Goal: Task Accomplishment & Management: Complete application form

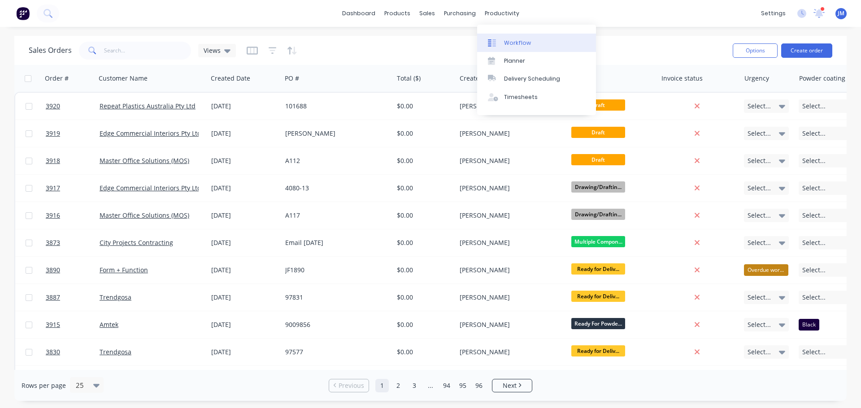
click at [519, 42] on div "Workflow" at bounding box center [517, 43] width 27 height 8
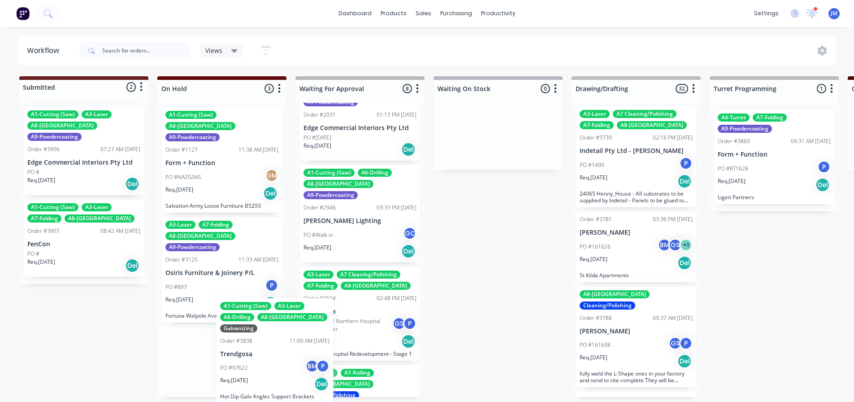
scroll to position [16, 0]
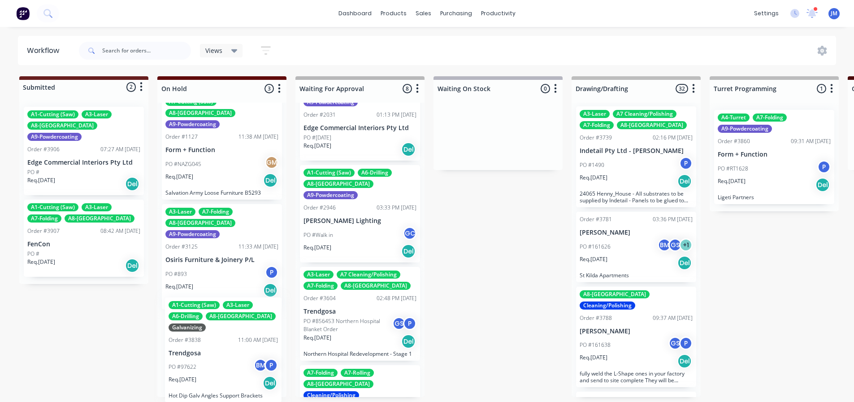
drag, startPoint x: 194, startPoint y: 400, endPoint x: 173, endPoint y: 390, distance: 23.1
click at [173, 390] on div "A1-Cutting (Saw) A8-Welding A9-Powdercoating Order #1127 11:38 AM 05/07/23 Form…" at bounding box center [221, 250] width 129 height 294
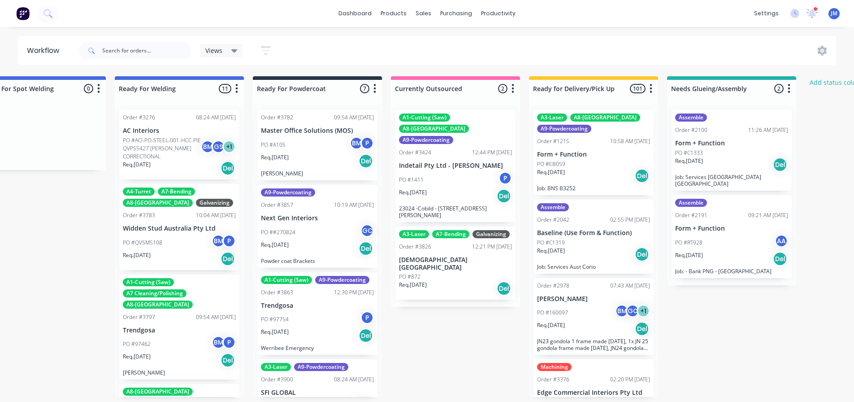
scroll to position [2, 2071]
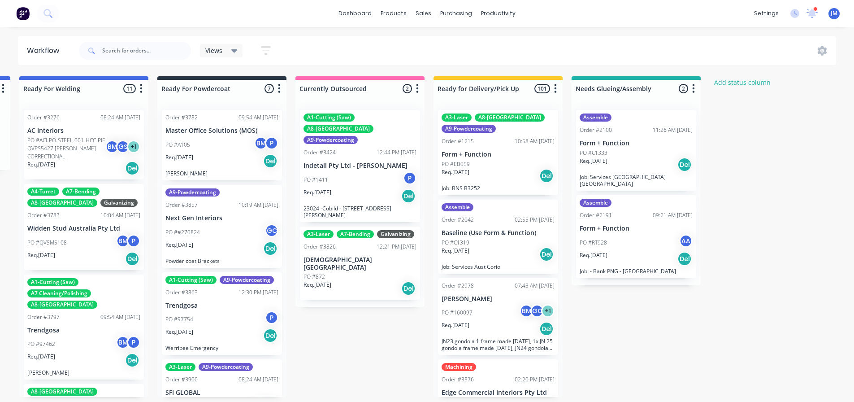
click at [490, 168] on div "Req. 11/08/23 Del" at bounding box center [498, 175] width 113 height 15
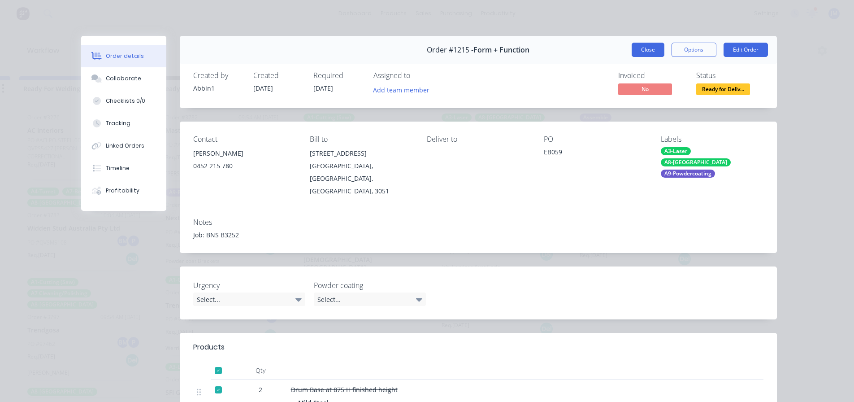
click at [642, 45] on button "Close" at bounding box center [648, 50] width 33 height 14
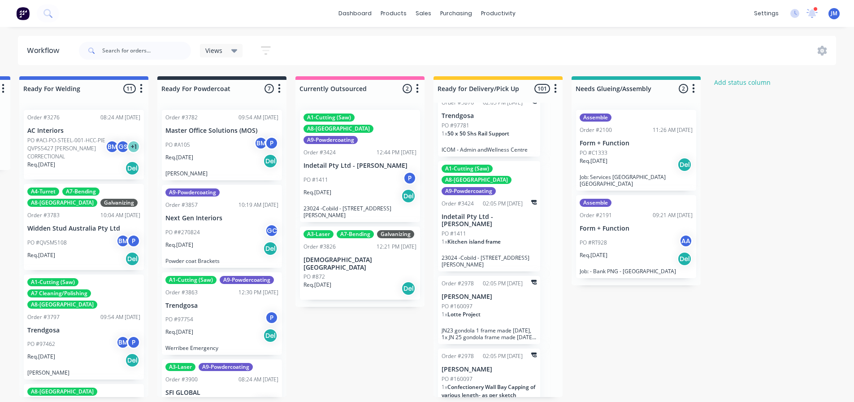
scroll to position [4887, 0]
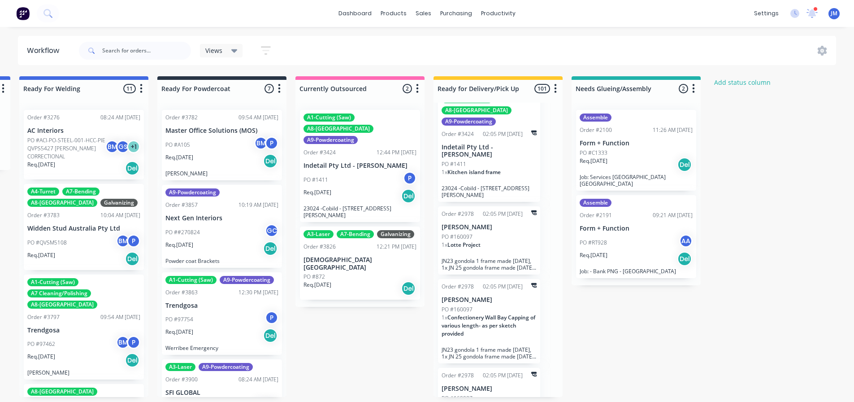
click at [556, 89] on icon "button" at bounding box center [555, 88] width 3 height 11
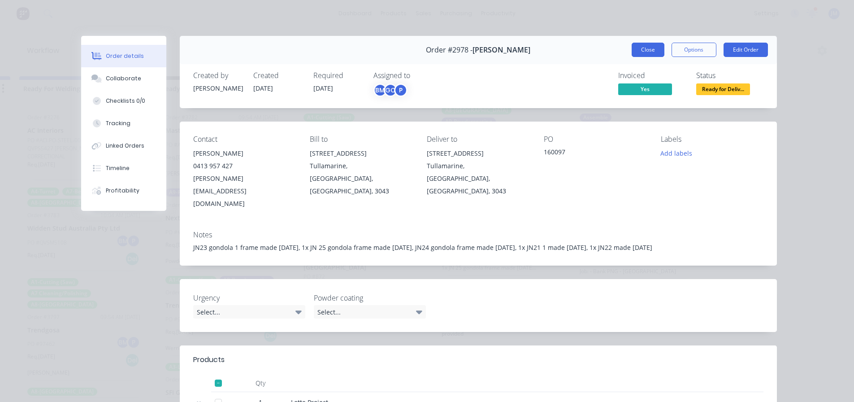
click at [635, 52] on button "Close" at bounding box center [648, 50] width 33 height 14
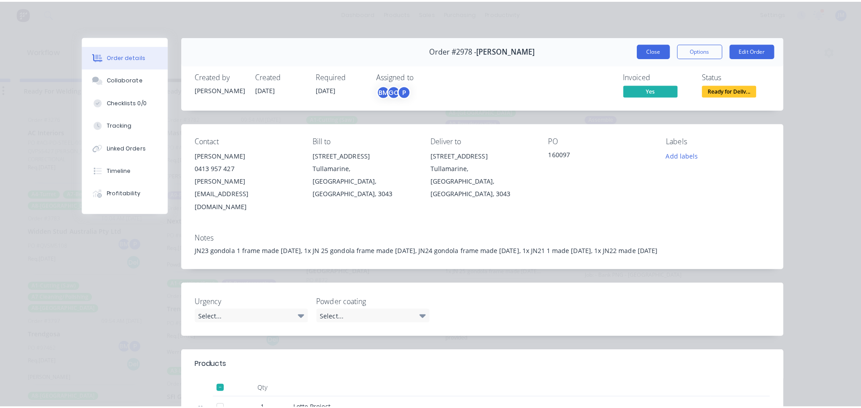
scroll to position [0, 0]
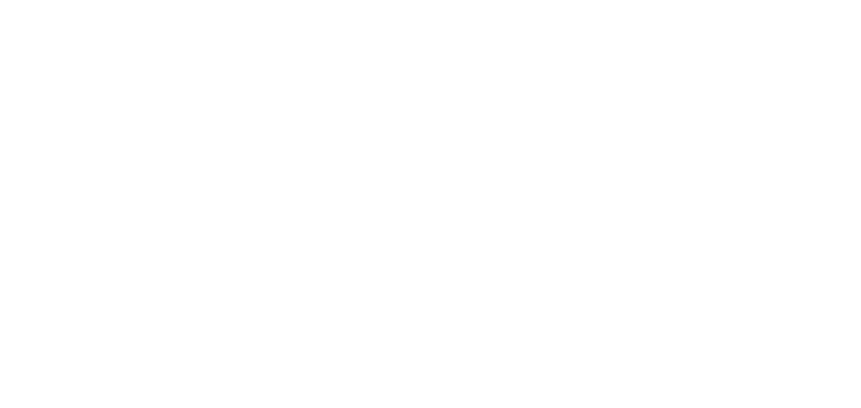
click at [475, 0] on html at bounding box center [430, 0] width 861 height 0
click at [508, 0] on html at bounding box center [430, 0] width 861 height 0
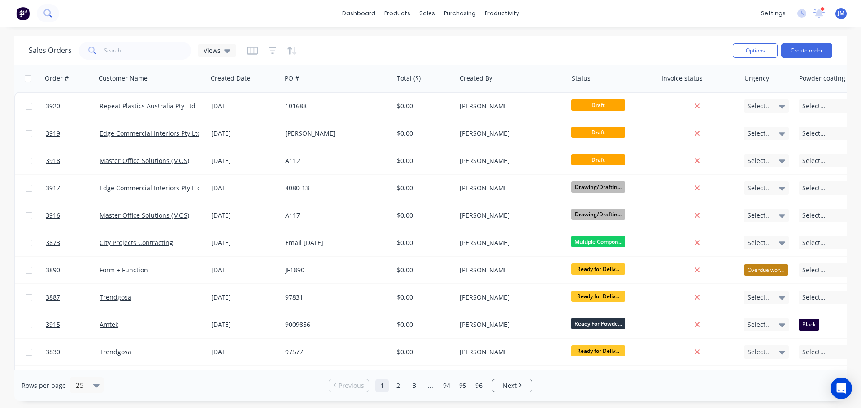
click at [56, 12] on button at bounding box center [48, 13] width 22 height 18
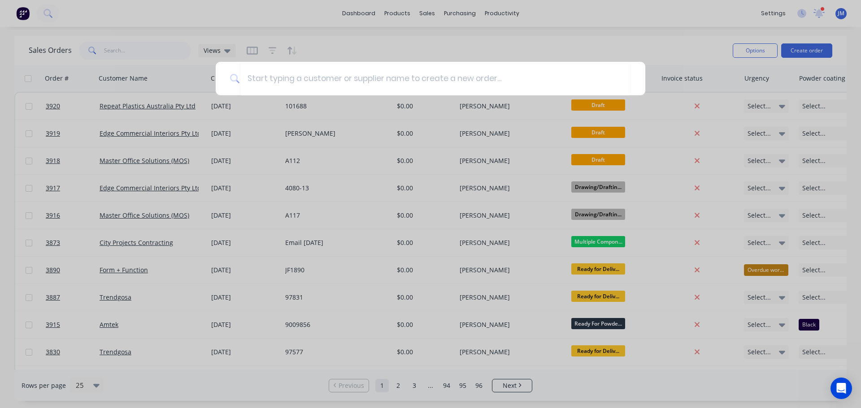
click at [131, 30] on div at bounding box center [430, 204] width 861 height 408
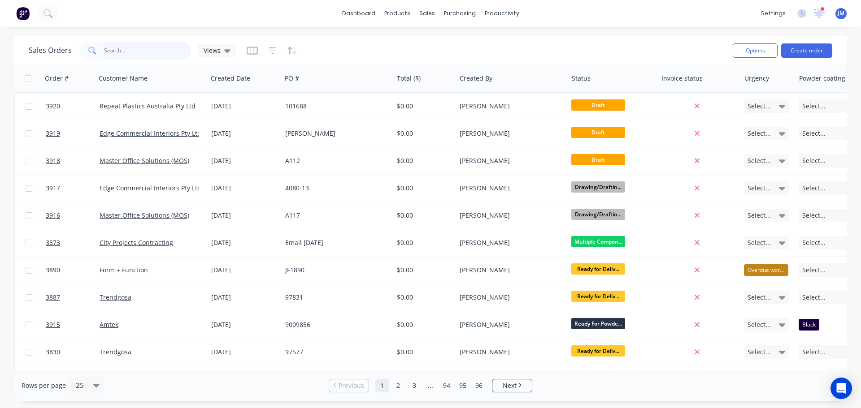
click at [112, 50] on input "text" at bounding box center [147, 51] width 87 height 18
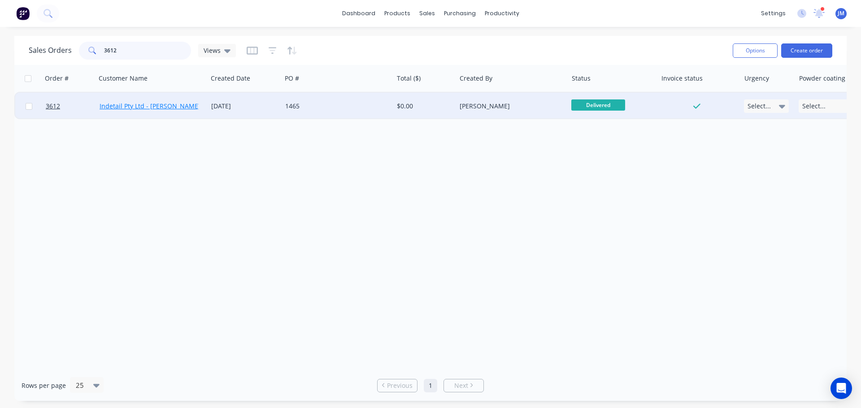
type input "3612"
click at [110, 104] on link "Indetail Pty Ltd - [PERSON_NAME]" at bounding box center [150, 106] width 101 height 9
click at [488, 106] on div "[PERSON_NAME]" at bounding box center [510, 106] width 100 height 9
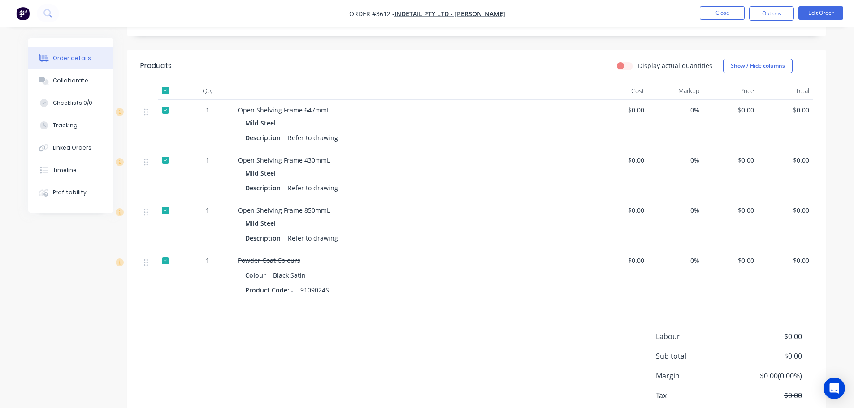
scroll to position [221, 0]
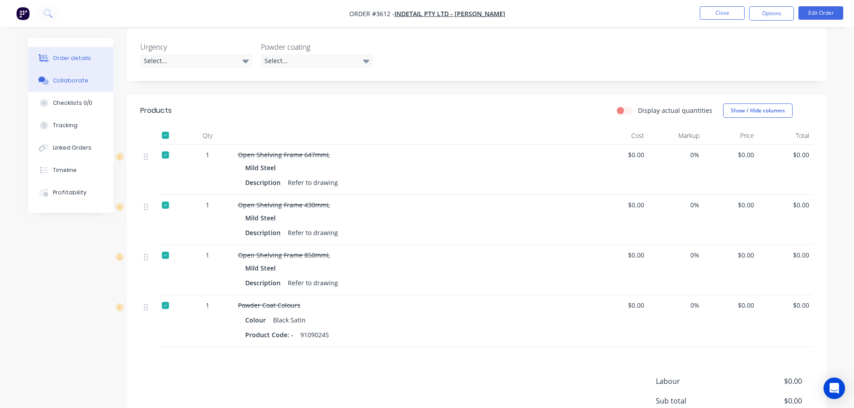
click at [65, 77] on div "Collaborate" at bounding box center [70, 81] width 35 height 8
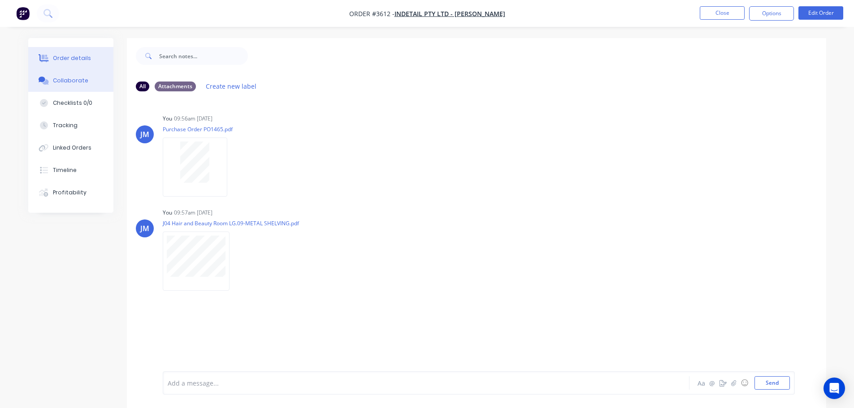
click at [74, 56] on div "Order details" at bounding box center [72, 58] width 38 height 8
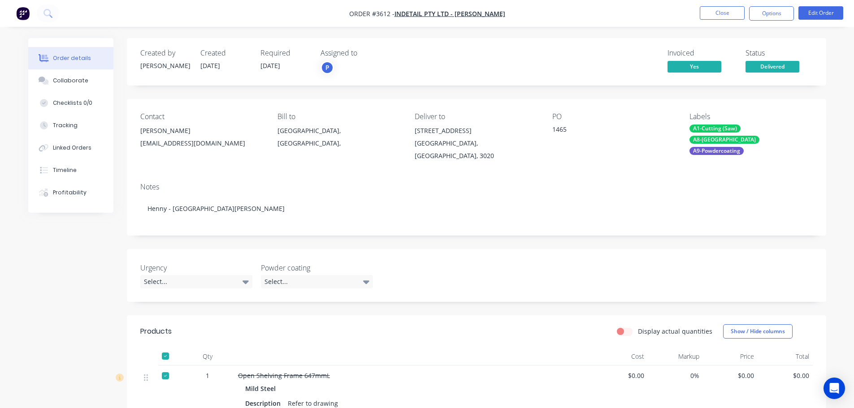
click at [70, 51] on button "Order details" at bounding box center [70, 58] width 85 height 22
click at [714, 16] on button "Close" at bounding box center [722, 12] width 45 height 13
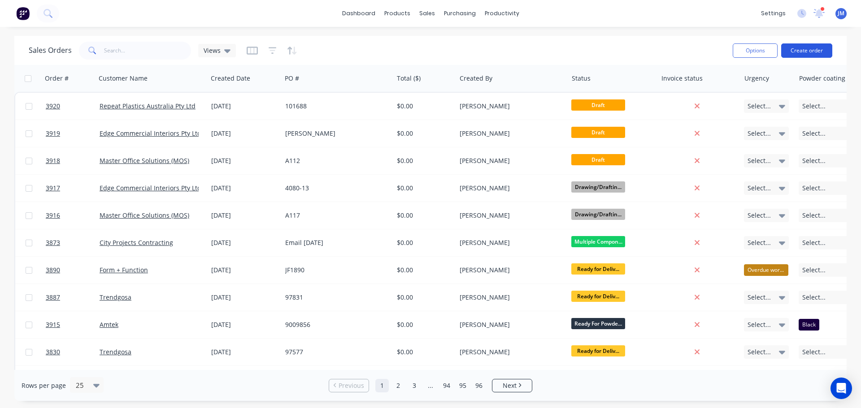
click at [808, 52] on button "Create order" at bounding box center [806, 50] width 51 height 14
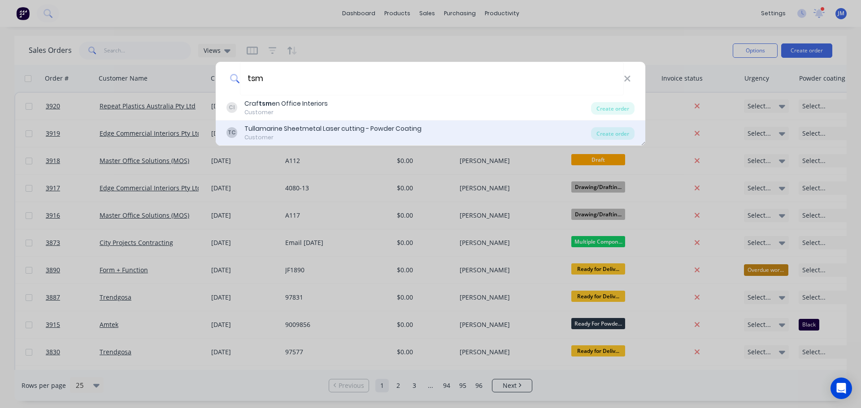
type input "tsm"
click at [291, 133] on div "Tullamarine Sheetmetal Laser cutting - Powder Coating" at bounding box center [332, 128] width 177 height 9
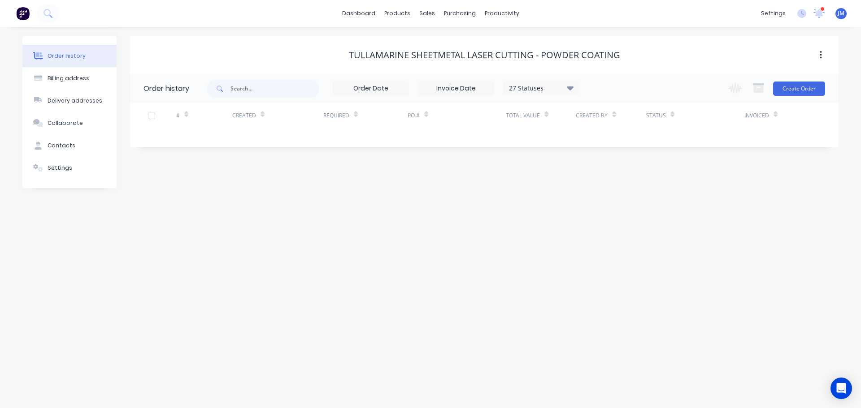
click at [463, 53] on div "Tullamarine Sheetmetal Laser cutting - Powder Coating" at bounding box center [484, 55] width 271 height 11
click at [427, 55] on div "Tullamarine Sheetmetal Laser cutting - Powder Coating" at bounding box center [484, 55] width 271 height 11
click at [410, 55] on div "Tullamarine Sheetmetal Laser cutting - Powder Coating" at bounding box center [484, 55] width 271 height 11
click at [408, 55] on div "Tullamarine Sheetmetal Laser cutting - Powder Coating" at bounding box center [484, 55] width 271 height 11
click at [821, 56] on icon "button" at bounding box center [821, 55] width 2 height 10
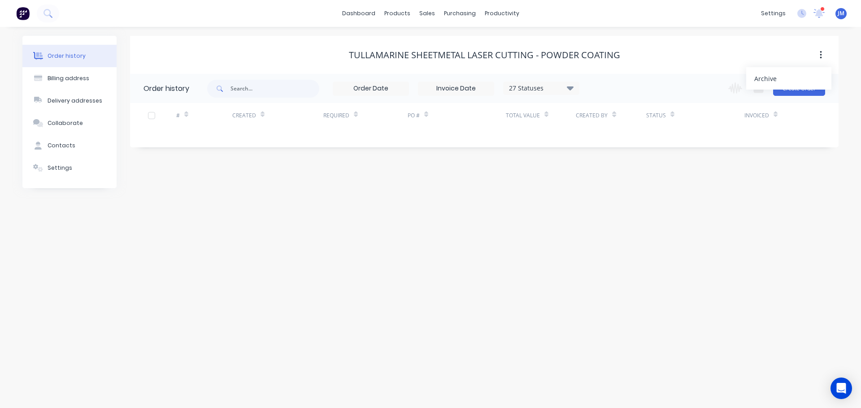
click at [821, 56] on icon "button" at bounding box center [821, 55] width 2 height 10
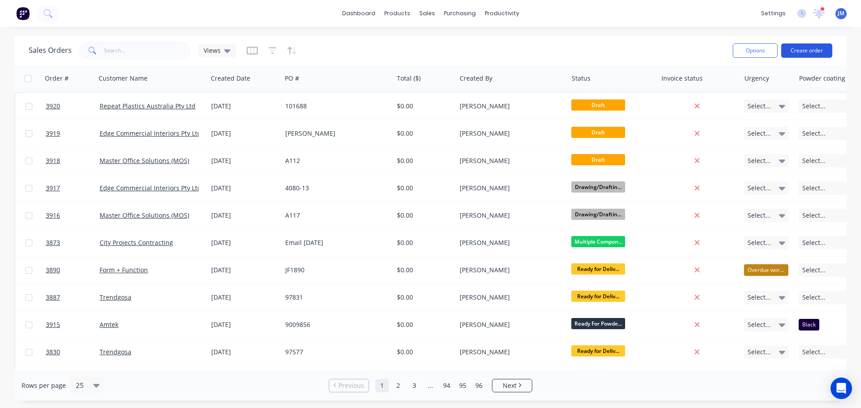
click at [814, 50] on button "Create order" at bounding box center [806, 50] width 51 height 14
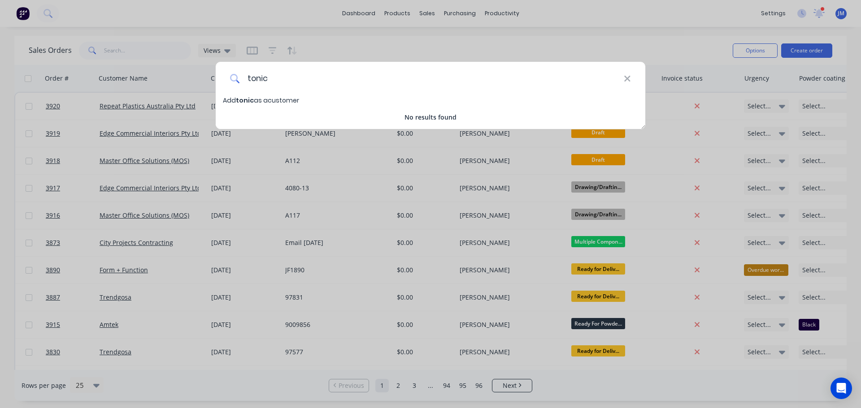
click at [252, 78] on input "tonic" at bounding box center [432, 79] width 384 height 34
click at [281, 74] on input "Tonic" at bounding box center [432, 79] width 384 height 34
type input "Tonic Sheet Metal"
click at [255, 103] on span "Tonic Sheet Metal" at bounding box center [267, 100] width 62 height 9
select select "AU"
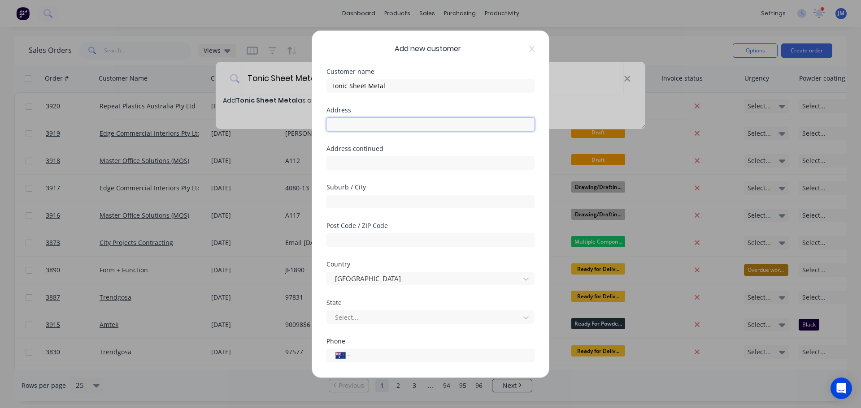
click at [352, 125] on input "text" at bounding box center [430, 123] width 208 height 13
type input "21-23"
click at [342, 164] on input "text" at bounding box center [430, 162] width 208 height 13
type input "Marshall Rd"
click at [337, 201] on input "text" at bounding box center [430, 201] width 208 height 13
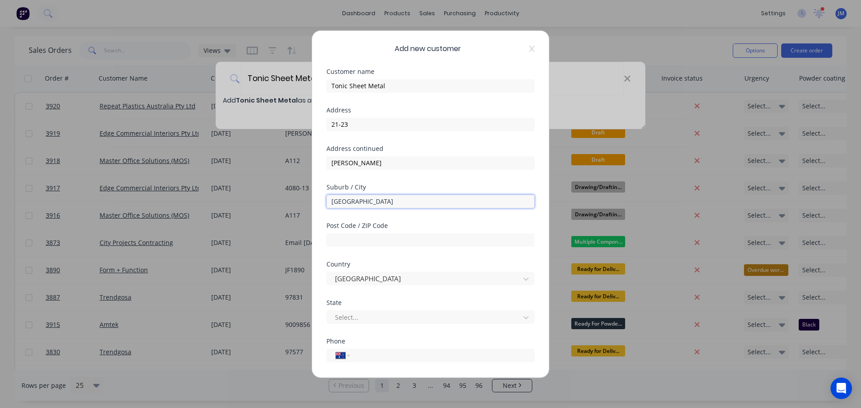
type input "Airport West"
click at [336, 231] on div at bounding box center [430, 239] width 208 height 16
click at [336, 234] on input "text" at bounding box center [430, 239] width 208 height 13
type input "3042"
click at [347, 320] on div at bounding box center [424, 317] width 181 height 11
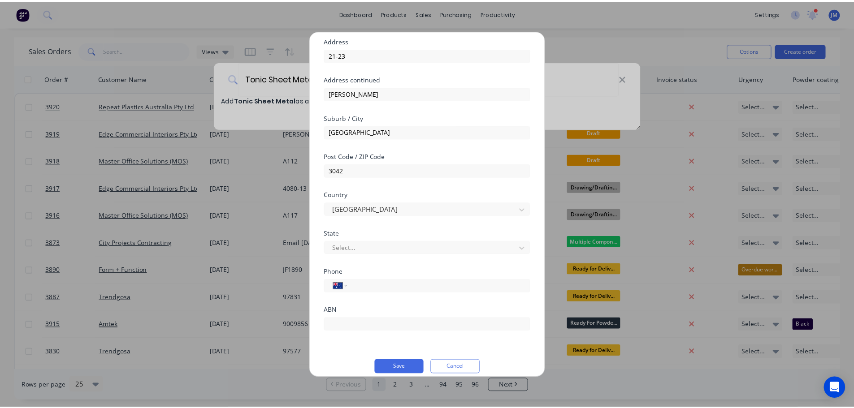
scroll to position [79, 0]
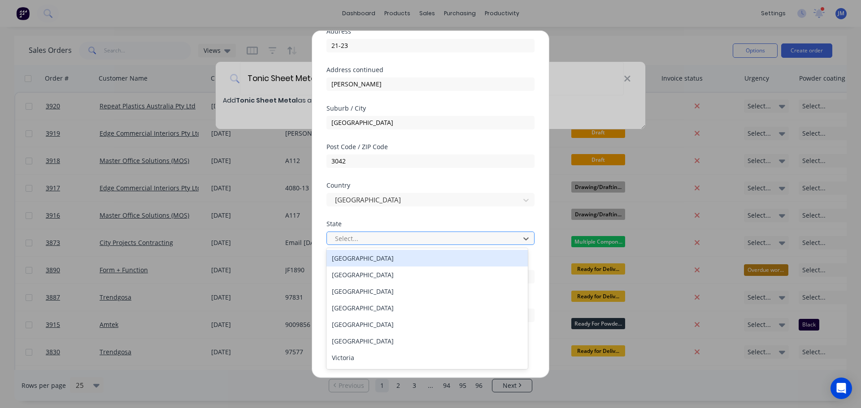
click at [356, 243] on div at bounding box center [424, 238] width 181 height 11
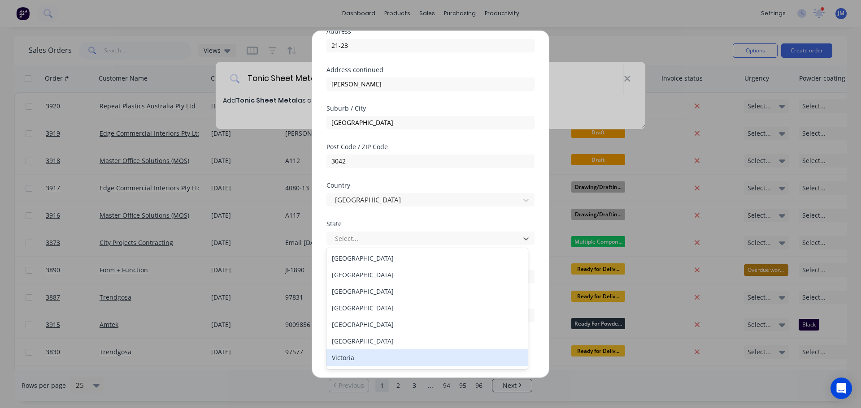
click at [347, 359] on div "Victoria" at bounding box center [426, 358] width 201 height 17
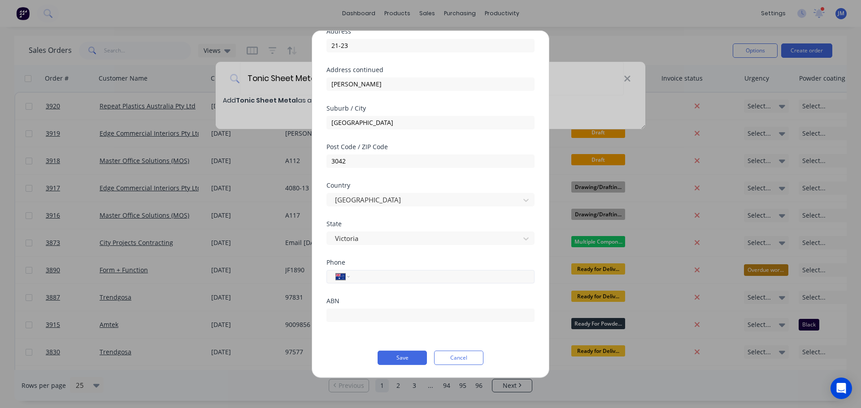
click at [356, 280] on input "tel" at bounding box center [440, 277] width 169 height 10
type input "3"
type input "93351311"
click at [360, 314] on input "text" at bounding box center [430, 314] width 208 height 13
type input "47662284791"
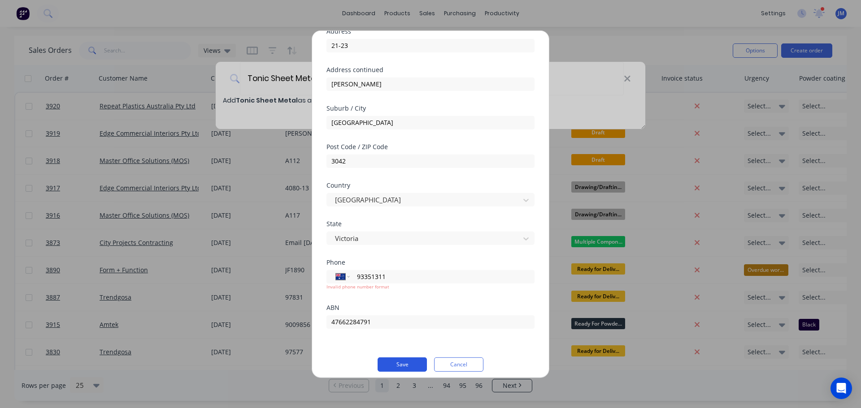
click at [396, 358] on button "Save" at bounding box center [401, 364] width 49 height 14
click at [395, 366] on button "Save" at bounding box center [401, 364] width 49 height 14
click at [389, 281] on input "93351311" at bounding box center [440, 277] width 169 height 10
click at [359, 280] on input "93351311" at bounding box center [440, 277] width 169 height 10
click at [356, 279] on input "93351311" at bounding box center [440, 277] width 169 height 10
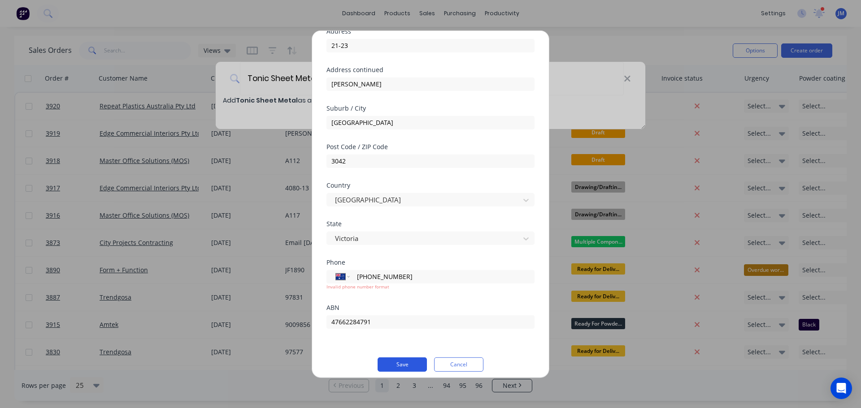
type input "(03) 9335 1311"
click at [396, 366] on button "Save" at bounding box center [401, 364] width 49 height 14
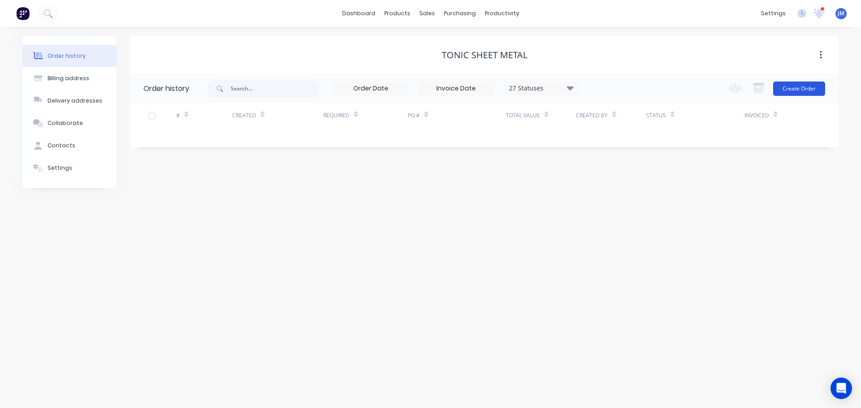
click at [794, 86] on button "Create Order" at bounding box center [799, 89] width 52 height 14
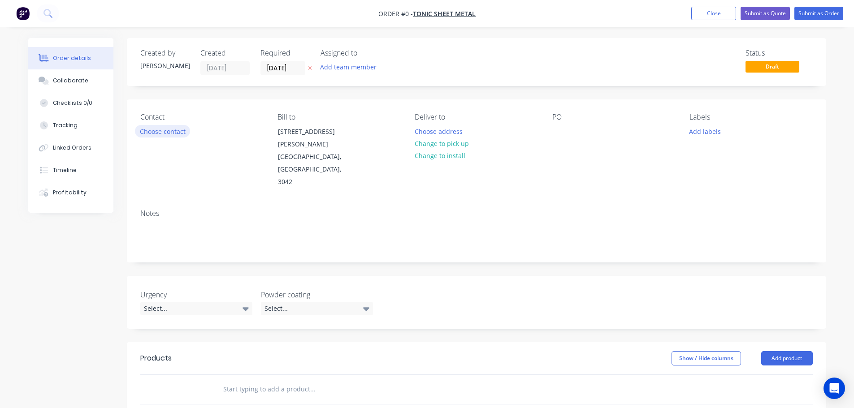
click at [151, 130] on button "Choose contact" at bounding box center [162, 131] width 55 height 12
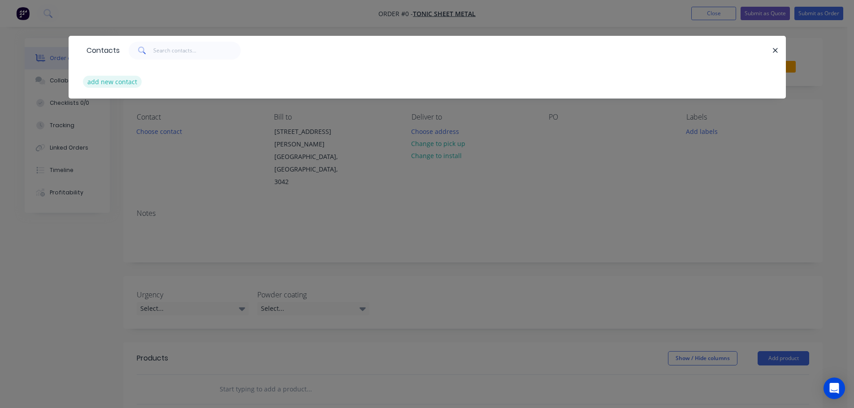
click at [113, 79] on button "add new contact" at bounding box center [112, 82] width 59 height 12
select select "AU"
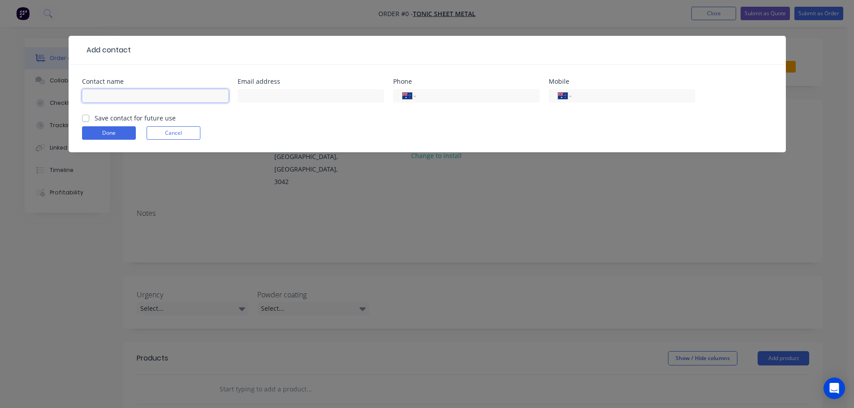
click at [121, 100] on input "text" at bounding box center [155, 95] width 147 height 13
type input "Matthew"
type input "tonicsales@tsmvic.com.au"
click at [415, 98] on select "International Afghanistan Åland Islands Albania Algeria American Samoa Andorra …" at bounding box center [409, 96] width 13 height 13
click at [403, 90] on select "International Afghanistan Åland Islands Albania Algeria American Samoa Andorra …" at bounding box center [409, 96] width 13 height 13
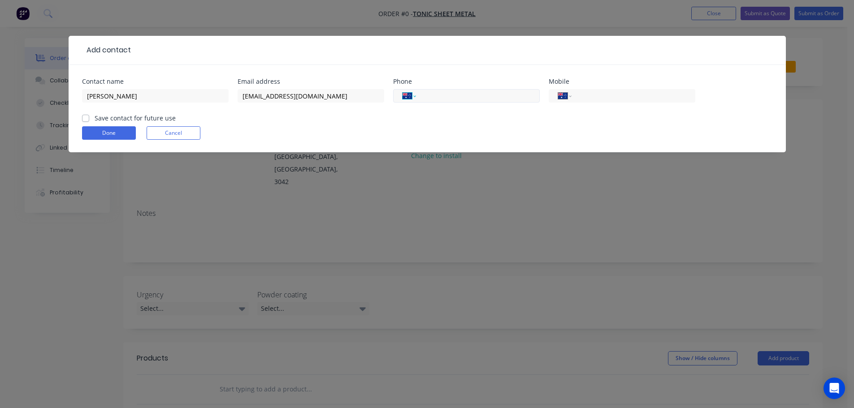
click at [415, 100] on select "International Afghanistan Åland Islands Albania Algeria American Samoa Andorra …" at bounding box center [409, 96] width 13 height 13
click at [403, 90] on select "International Afghanistan Åland Islands Albania Algeria American Samoa Andorra …" at bounding box center [409, 96] width 13 height 13
click at [438, 98] on input "tel" at bounding box center [476, 96] width 108 height 10
type input "3"
click at [423, 96] on input "93351311" at bounding box center [476, 96] width 108 height 10
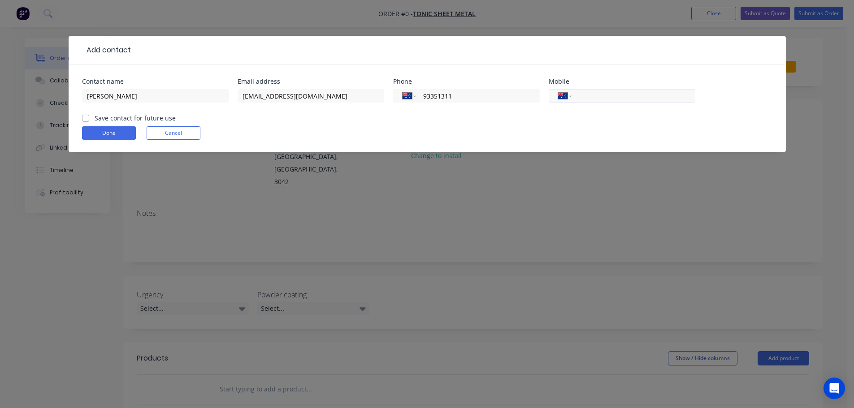
type input "93351311"
click at [595, 96] on input "tel" at bounding box center [632, 96] width 108 height 10
click at [539, 122] on form "Contact name Matthew Email address tonicsales@tsmvic.com.au Phone International…" at bounding box center [427, 115] width 690 height 74
click at [86, 113] on input "Save contact for future use" at bounding box center [85, 117] width 7 height 9
checkbox input "true"
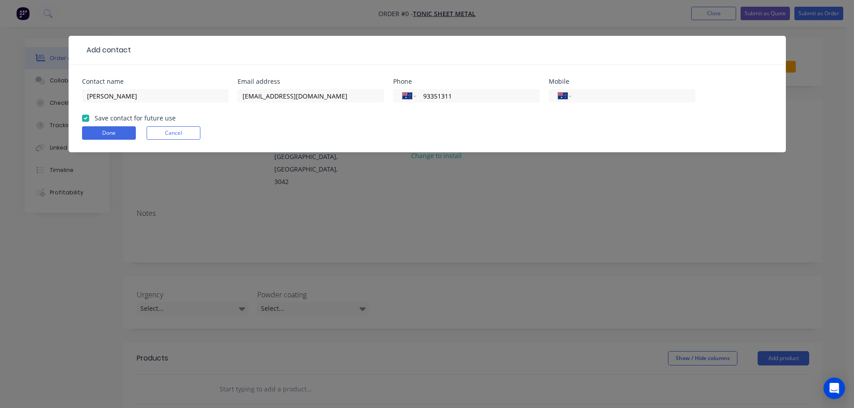
drag, startPoint x: 95, startPoint y: 126, endPoint x: 99, endPoint y: 130, distance: 5.7
click at [95, 126] on form "Contact name Matthew Email address tonicsales@tsmvic.com.au Phone International…" at bounding box center [427, 115] width 690 height 74
click at [100, 130] on button "Done" at bounding box center [109, 132] width 54 height 13
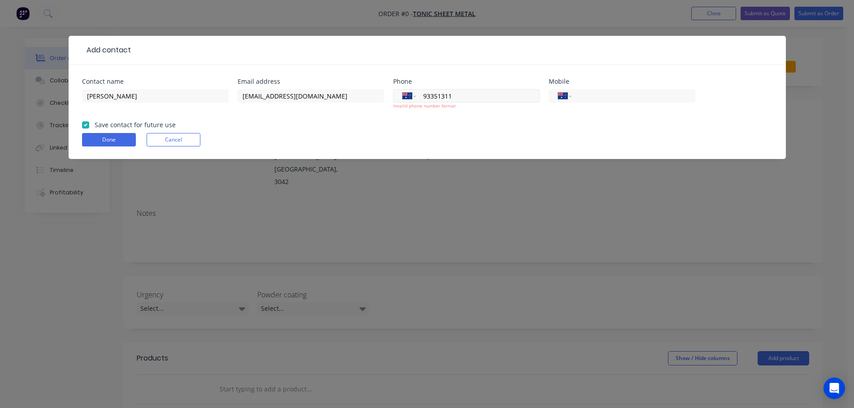
click at [434, 95] on input "93351311" at bounding box center [476, 96] width 108 height 10
click at [423, 96] on input "93351311" at bounding box center [476, 96] width 108 height 10
drag, startPoint x: 423, startPoint y: 96, endPoint x: 426, endPoint y: 108, distance: 12.1
click at [426, 108] on div "International Afghanistan Åland Islands Albania Algeria American Samoa Andorra …" at bounding box center [466, 99] width 147 height 20
click at [425, 101] on input "93351311" at bounding box center [476, 96] width 108 height 10
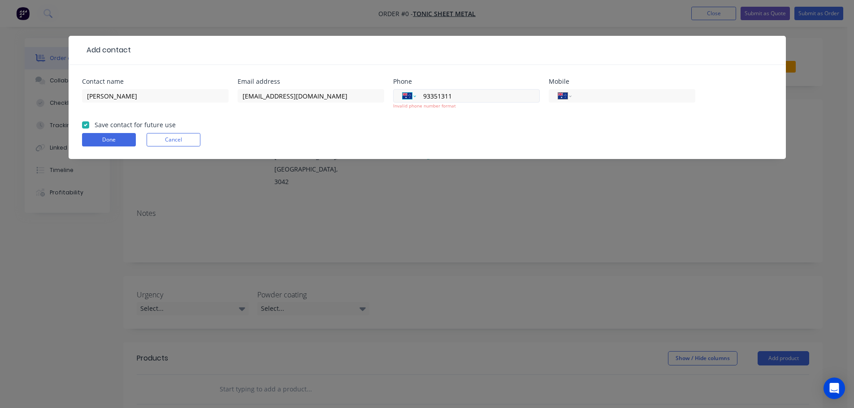
click at [415, 98] on select "International Afghanistan Åland Islands Albania Algeria American Samoa Andorra …" at bounding box center [409, 96] width 13 height 13
click at [403, 90] on select "International Afghanistan Åland Islands Albania Algeria American Samoa Andorra …" at bounding box center [409, 96] width 13 height 13
click at [419, 96] on div "International Afghanistan Åland Islands Albania Algeria American Samoa Andorra …" at bounding box center [466, 95] width 147 height 13
click at [420, 96] on div "International Afghanistan Åland Islands Albania Algeria American Samoa Andorra …" at bounding box center [466, 95] width 147 height 13
click at [421, 96] on div "International Afghanistan Åland Islands Albania Algeria American Samoa Andorra …" at bounding box center [466, 95] width 147 height 13
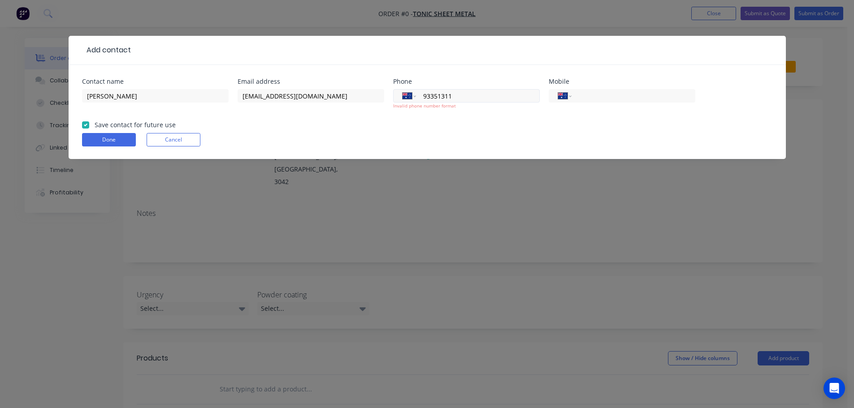
click at [428, 93] on input "93351311" at bounding box center [476, 96] width 108 height 10
click at [420, 97] on div "International Afghanistan Åland Islands Albania Algeria American Samoa Andorra …" at bounding box center [466, 95] width 147 height 13
click at [421, 95] on div "International Afghanistan Åland Islands Albania Algeria American Samoa Andorra …" at bounding box center [466, 95] width 147 height 13
click at [422, 95] on input "93351311" at bounding box center [476, 96] width 108 height 10
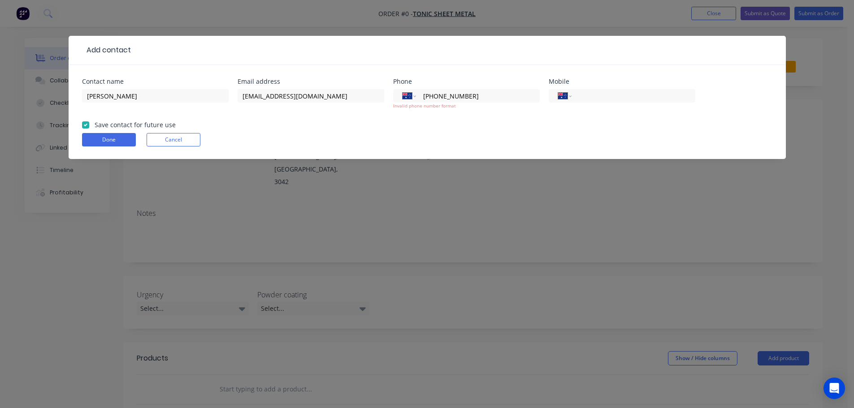
type input "(03) 9335 1311"
click at [424, 148] on form "Contact name Matthew Email address tonicsales@tsmvic.com.au Phone International…" at bounding box center [427, 118] width 690 height 81
click at [111, 136] on button "Done" at bounding box center [109, 139] width 54 height 13
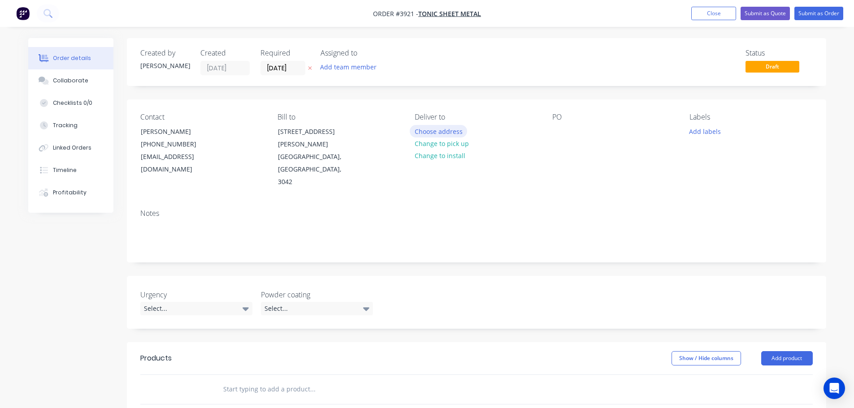
click at [440, 132] on button "Choose address" at bounding box center [438, 131] width 57 height 12
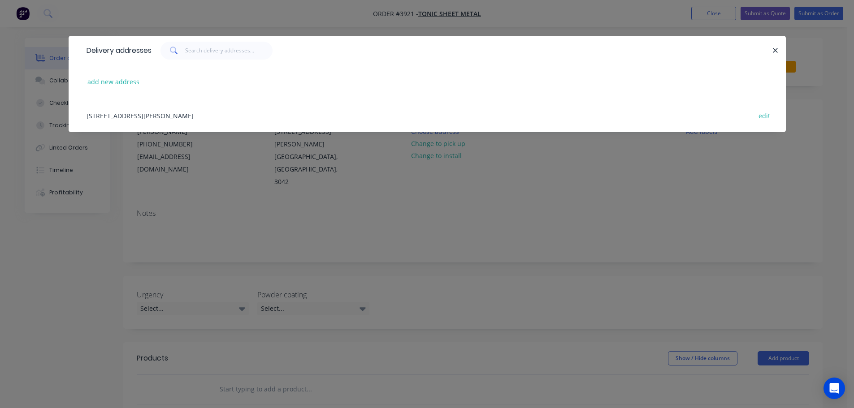
click at [178, 123] on div "21-23 , Marshall Rd, Airport West, Victoria, Australia, 3042 edit" at bounding box center [427, 116] width 690 height 34
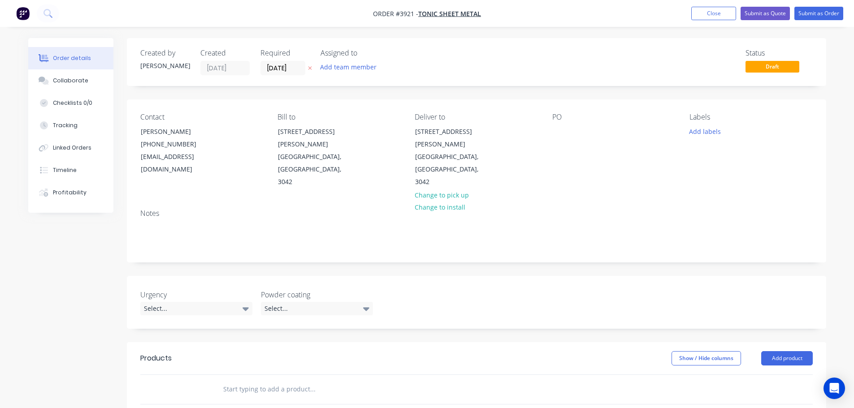
click at [165, 109] on div "Contact Matthew (03) 9335 1311 tonicsales@tsmvic.com.au Bill to 21-23 Marshall …" at bounding box center [476, 151] width 699 height 103
click at [557, 125] on div at bounding box center [559, 131] width 14 height 13
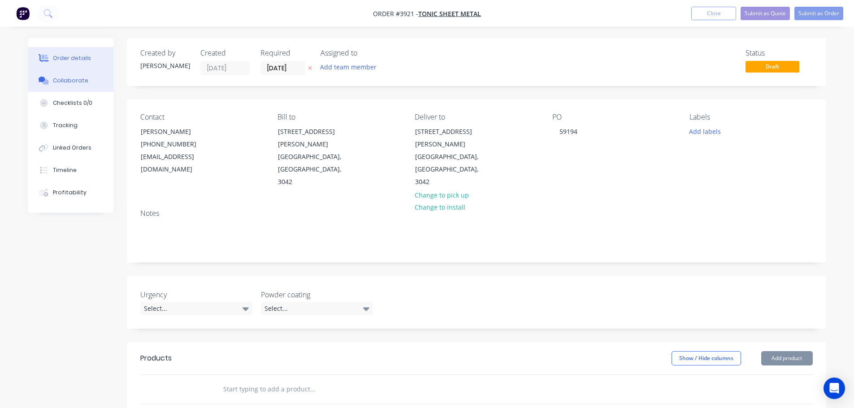
click at [60, 83] on div "Collaborate" at bounding box center [70, 81] width 35 height 8
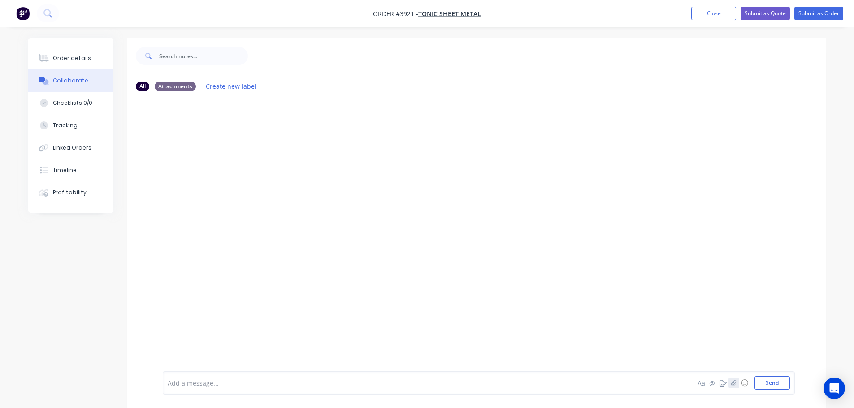
click at [738, 382] on button "button" at bounding box center [734, 383] width 11 height 11
click at [766, 381] on button "Send" at bounding box center [772, 383] width 35 height 13
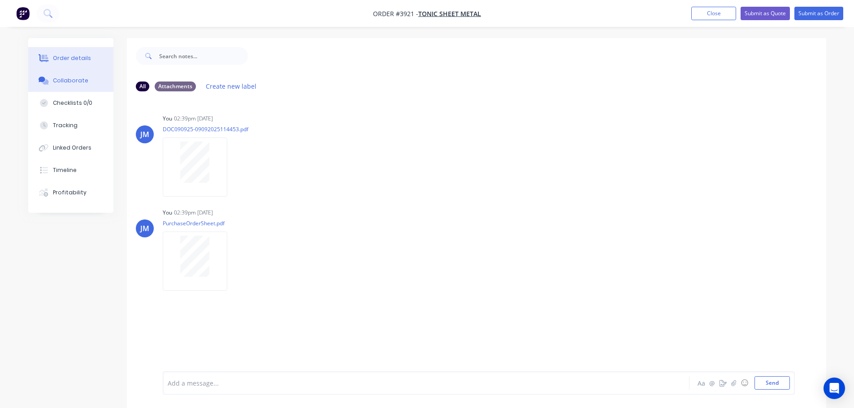
click at [72, 57] on div "Order details" at bounding box center [72, 58] width 38 height 8
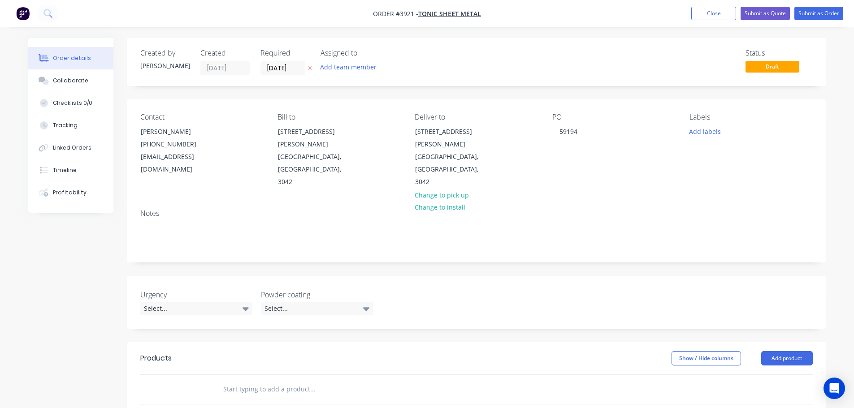
drag, startPoint x: 705, startPoint y: 13, endPoint x: 391, endPoint y: 64, distance: 317.4
click at [431, 63] on div "Order #3921 - Tonic Sheet Metal Add product Close Submit as Quote Submit as Ord…" at bounding box center [427, 316] width 854 height 633
click at [348, 67] on button "Add team member" at bounding box center [348, 67] width 66 height 12
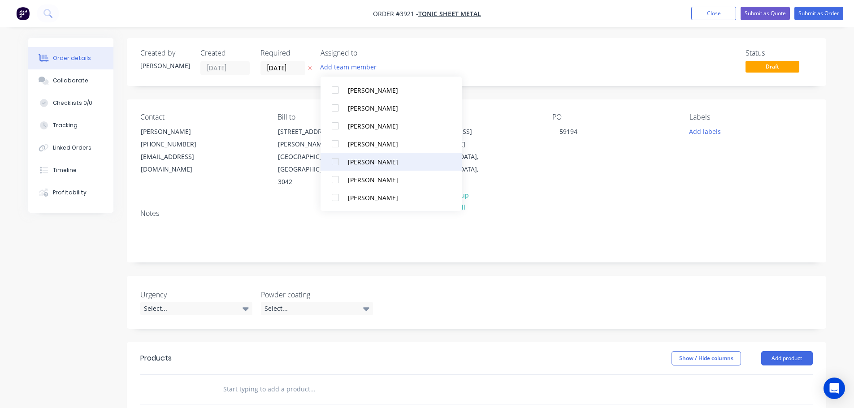
scroll to position [269, 0]
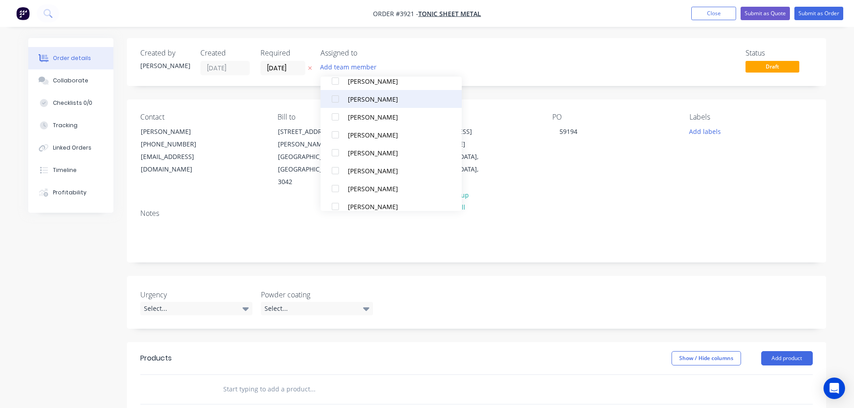
click at [347, 100] on button "[PERSON_NAME]" at bounding box center [391, 99] width 141 height 18
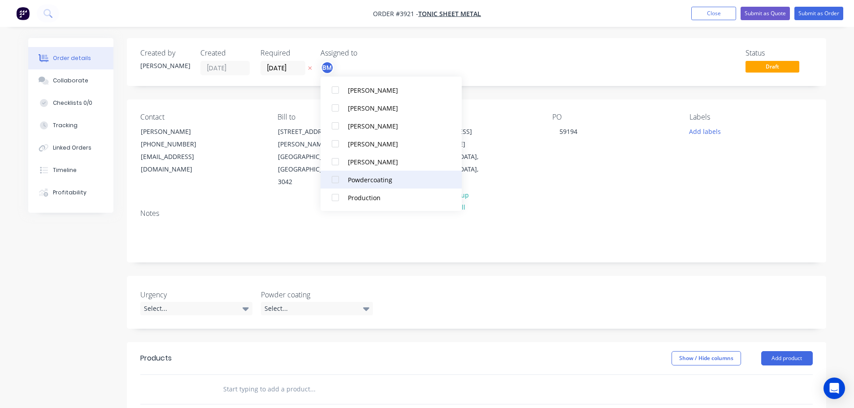
scroll to position [556, 0]
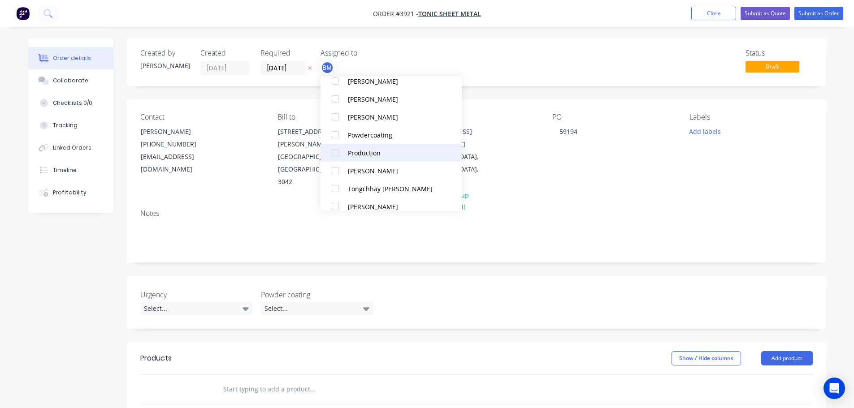
click at [358, 152] on div "Production" at bounding box center [395, 152] width 95 height 9
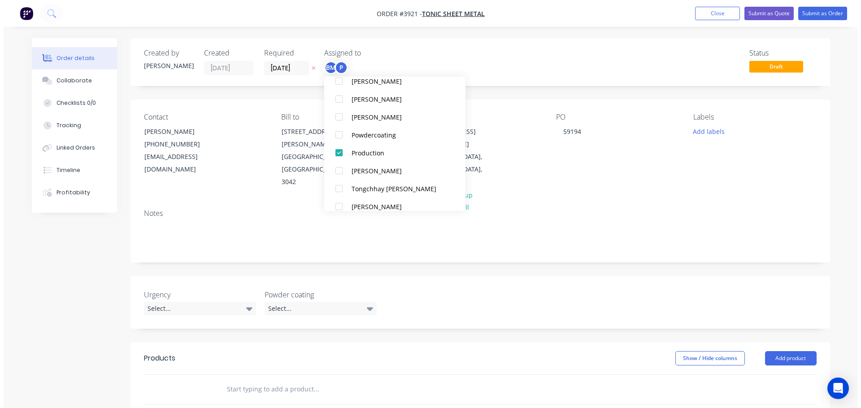
scroll to position [0, 0]
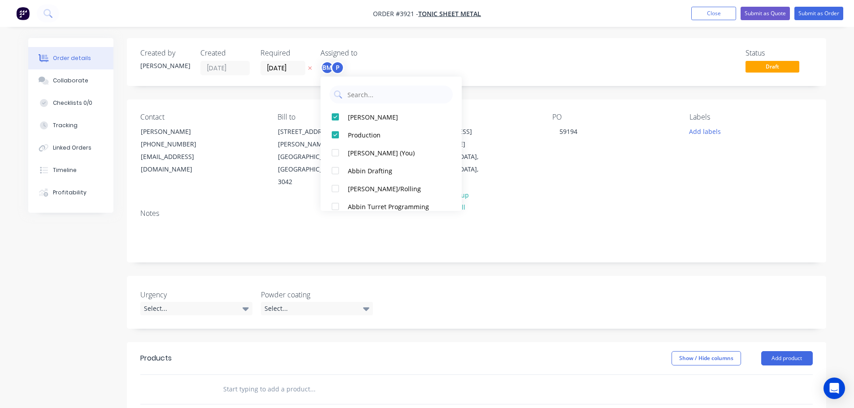
click at [625, 174] on div "Contact Matthew (03) 9335 1311 tonicsales@tsmvic.com.au Bill to 21-23 Marshall …" at bounding box center [476, 151] width 699 height 103
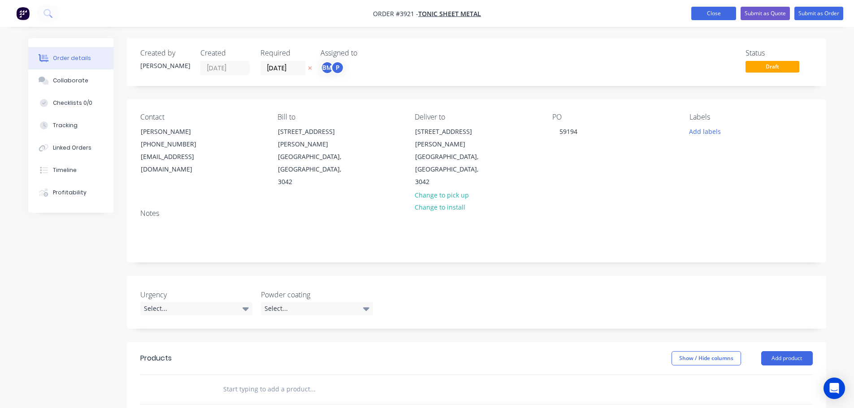
click at [713, 16] on button "Close" at bounding box center [713, 13] width 45 height 13
